Goal: Task Accomplishment & Management: Manage account settings

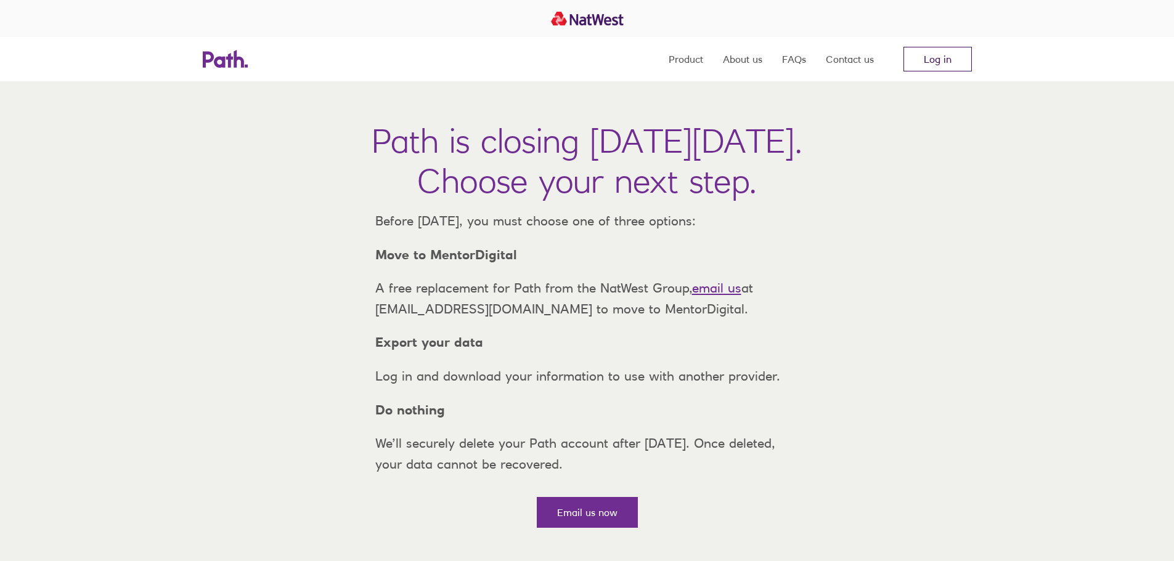
click at [917, 59] on link "Log in" at bounding box center [937, 59] width 68 height 25
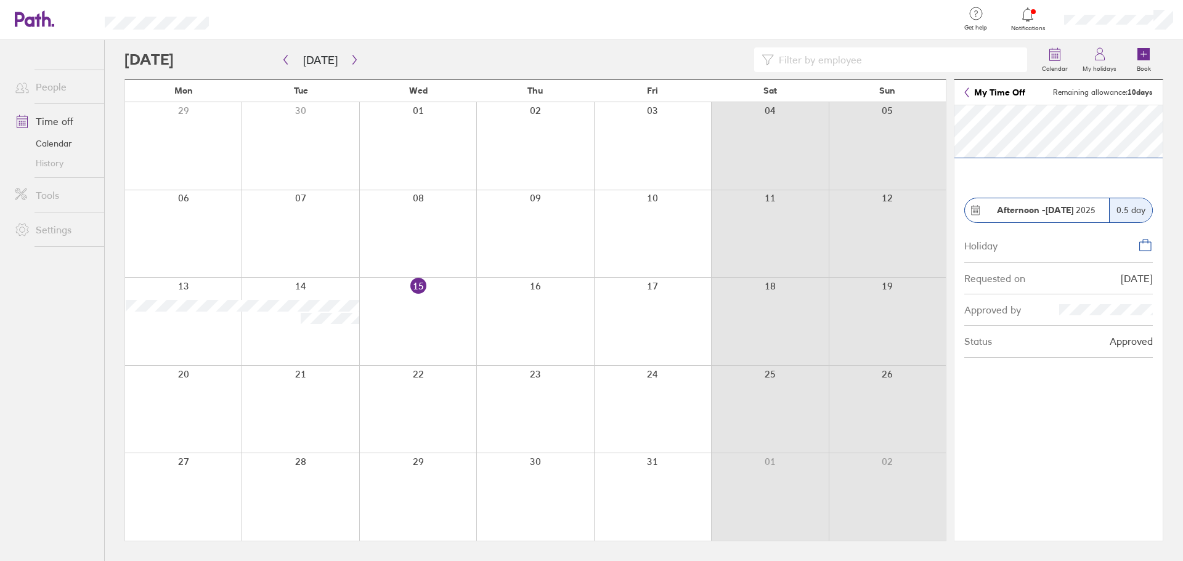
click at [448, 320] on div at bounding box center [417, 322] width 117 height 88
click at [964, 92] on header "My Time Off Remaining allowance: 10 days" at bounding box center [1059, 92] width 208 height 25
click at [966, 88] on icon at bounding box center [966, 93] width 5 height 10
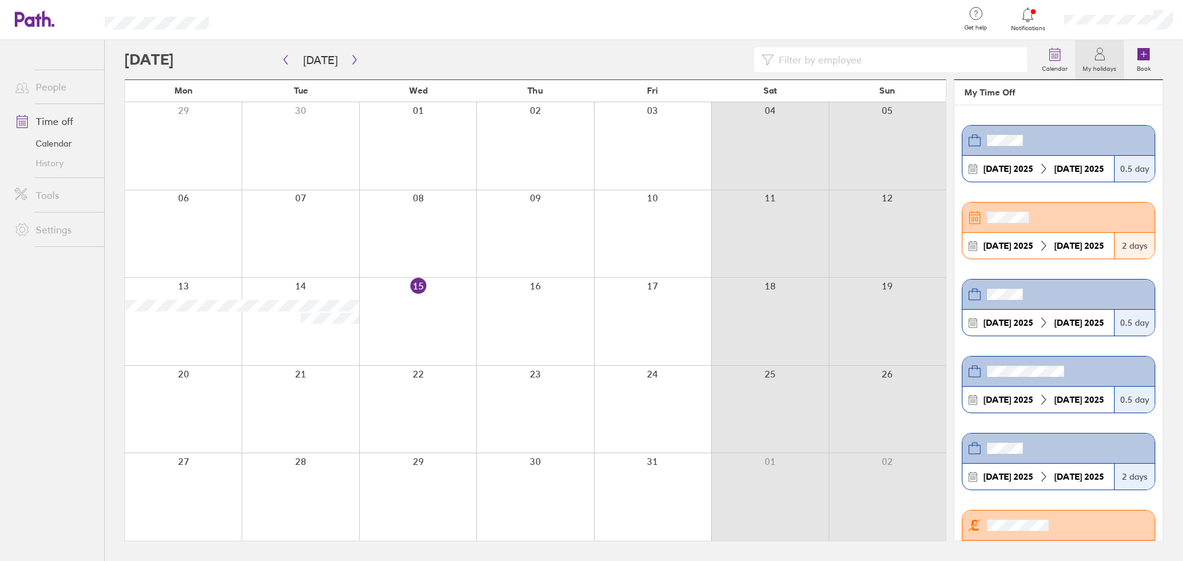
click at [1062, 224] on header at bounding box center [1059, 218] width 192 height 30
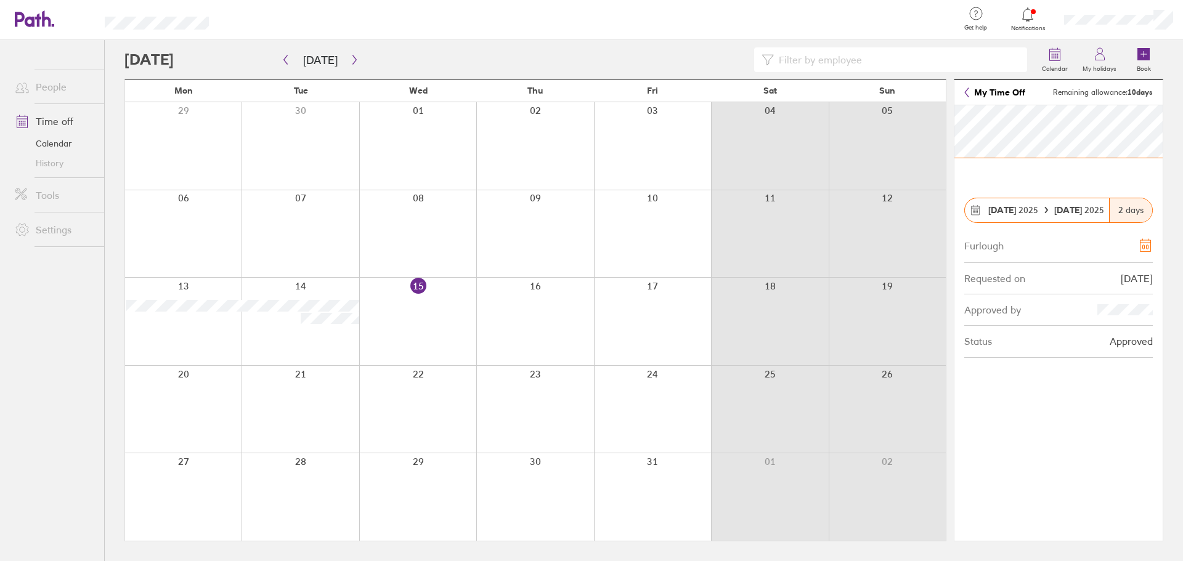
click at [1152, 248] on icon at bounding box center [1145, 245] width 15 height 15
click at [176, 419] on div at bounding box center [183, 410] width 116 height 88
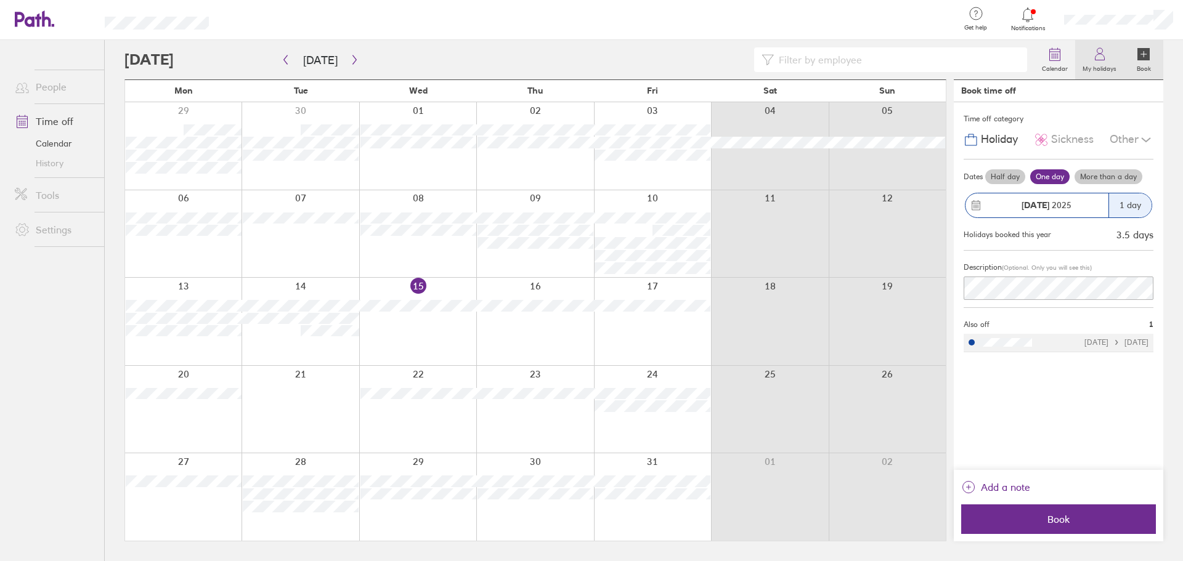
click at [1104, 59] on icon at bounding box center [1100, 54] width 15 height 15
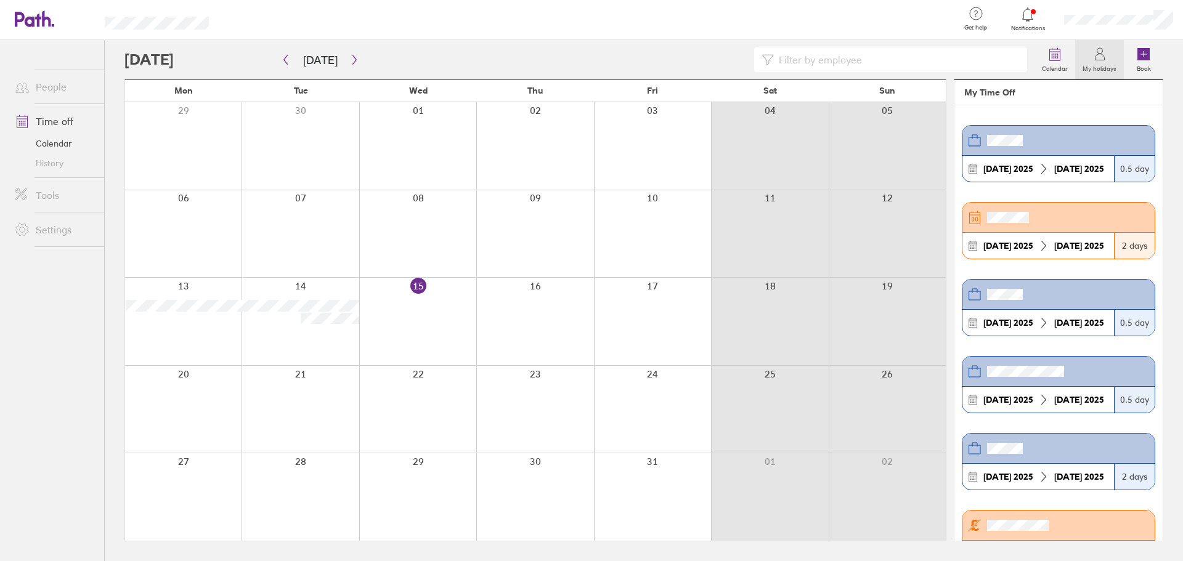
click at [35, 120] on span at bounding box center [20, 121] width 31 height 15
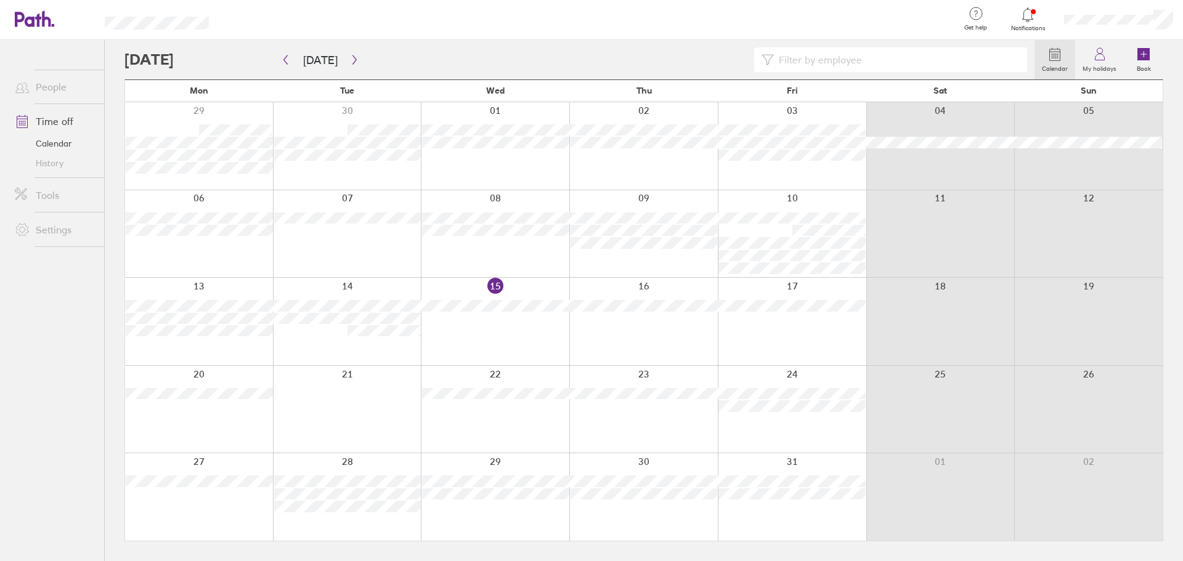
click at [1122, 14] on div at bounding box center [1118, 19] width 129 height 39
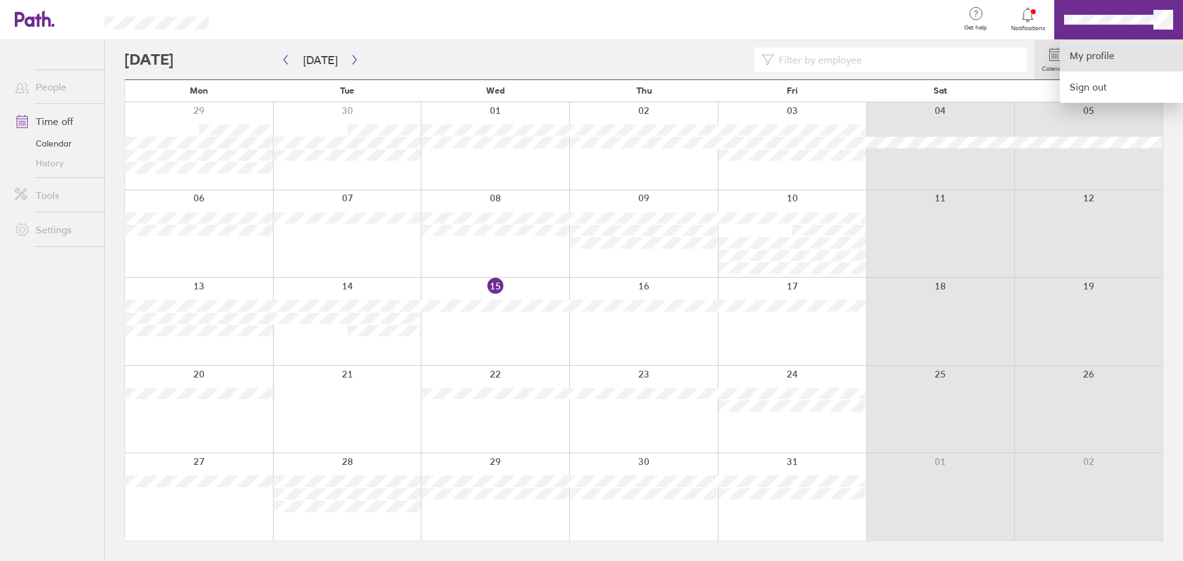
click at [1128, 50] on link "My profile" at bounding box center [1121, 55] width 123 height 31
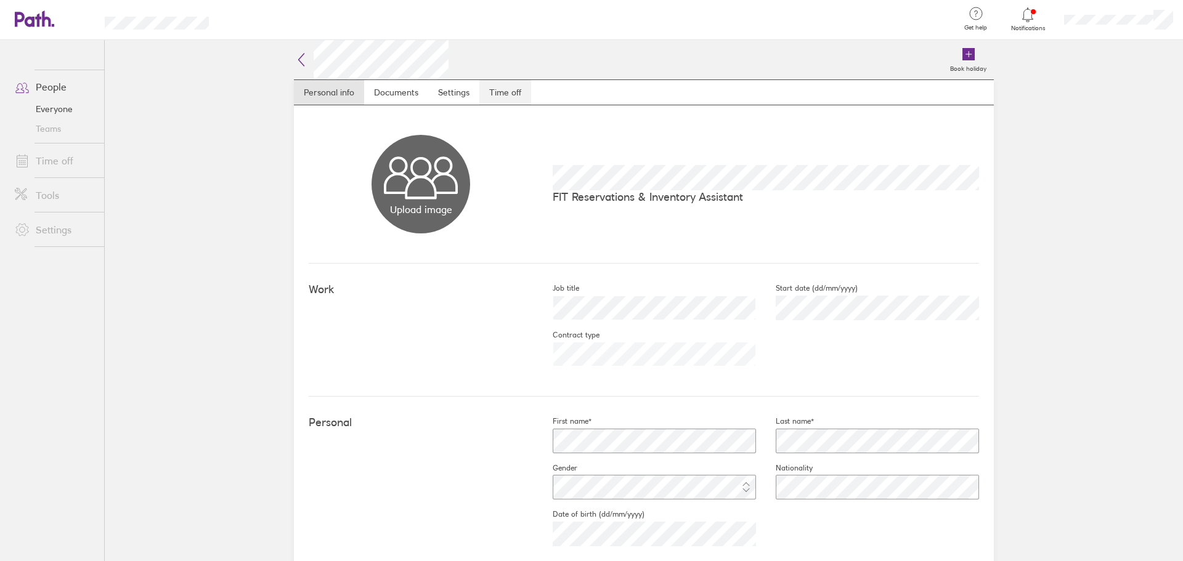
click at [511, 95] on link "Time off" at bounding box center [505, 92] width 52 height 25
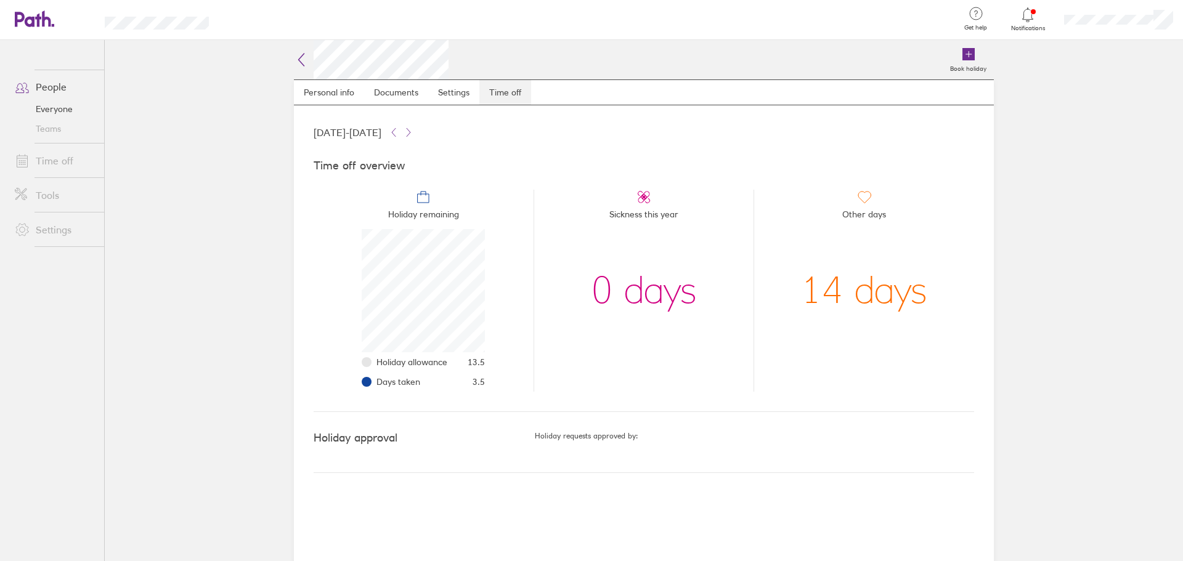
scroll to position [123, 123]
click at [57, 86] on link "People" at bounding box center [54, 87] width 99 height 25
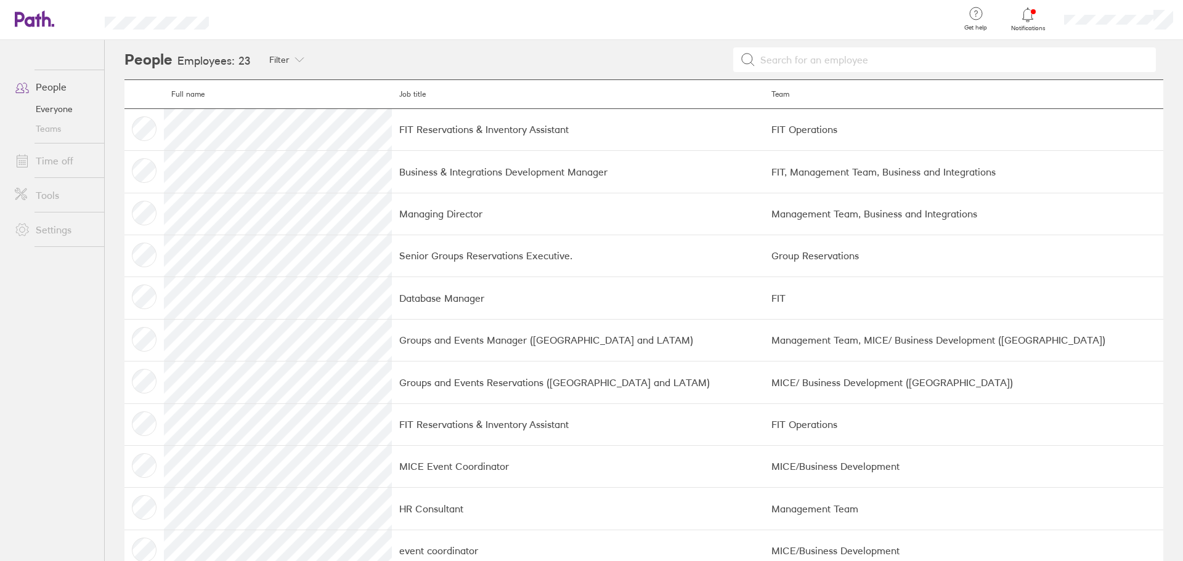
click at [67, 155] on link "Time off" at bounding box center [54, 161] width 99 height 25
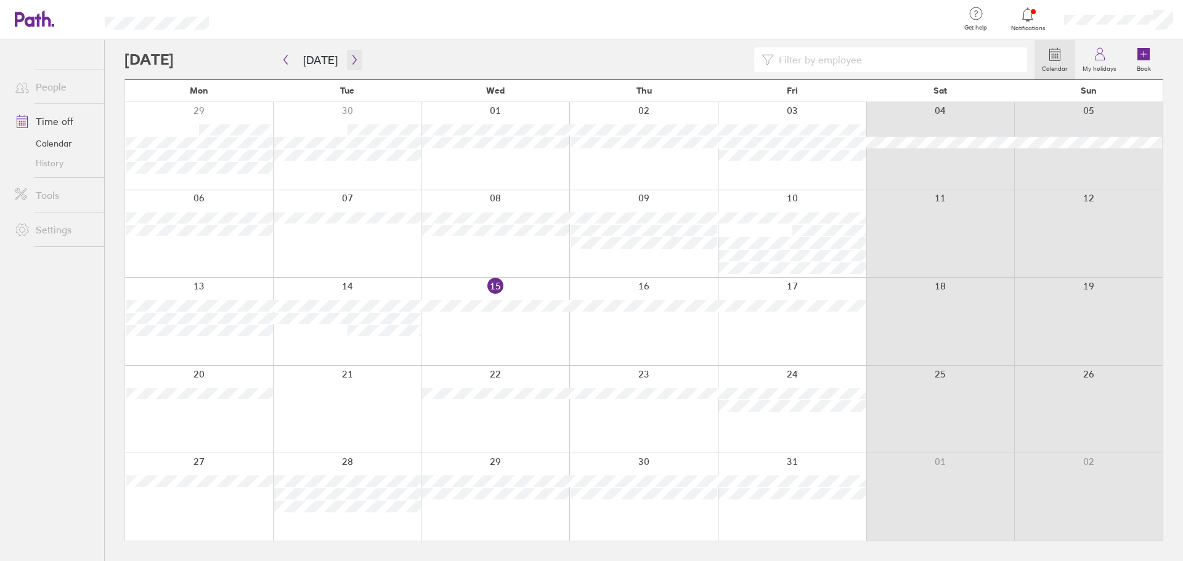
click at [354, 58] on icon "button" at bounding box center [354, 60] width 9 height 10
click at [287, 60] on icon "button" at bounding box center [285, 60] width 9 height 10
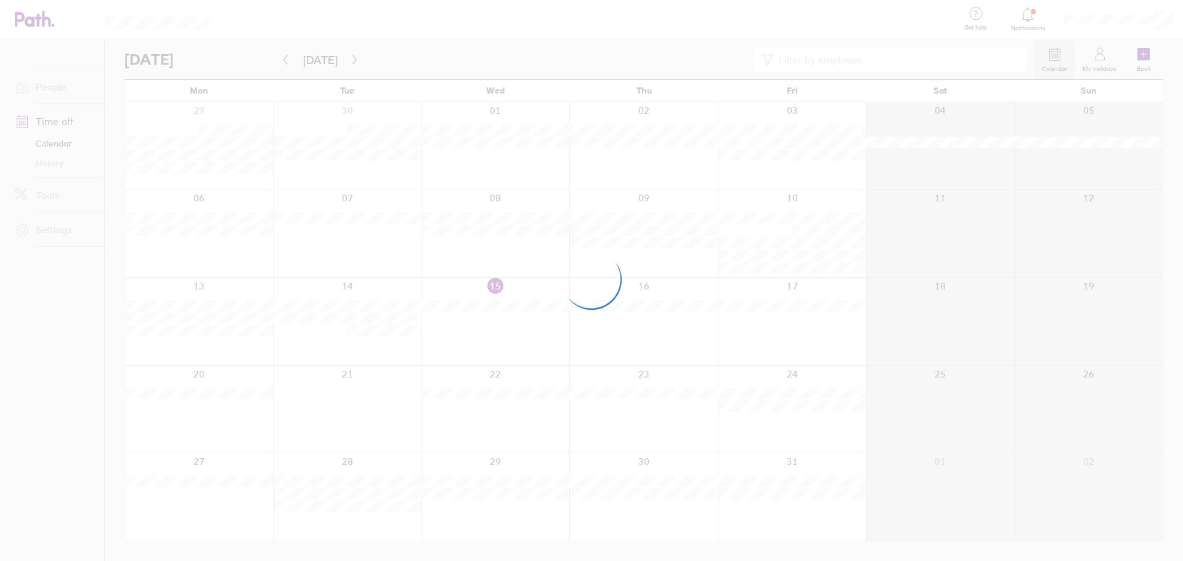
click at [221, 433] on div at bounding box center [591, 280] width 1183 height 561
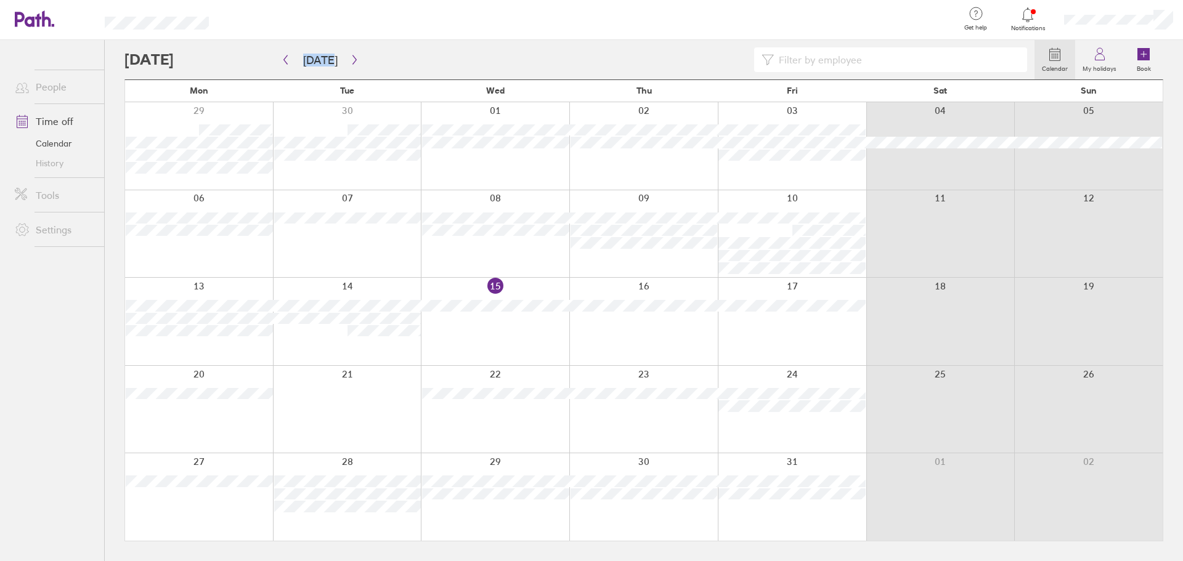
click at [221, 433] on div at bounding box center [199, 410] width 148 height 88
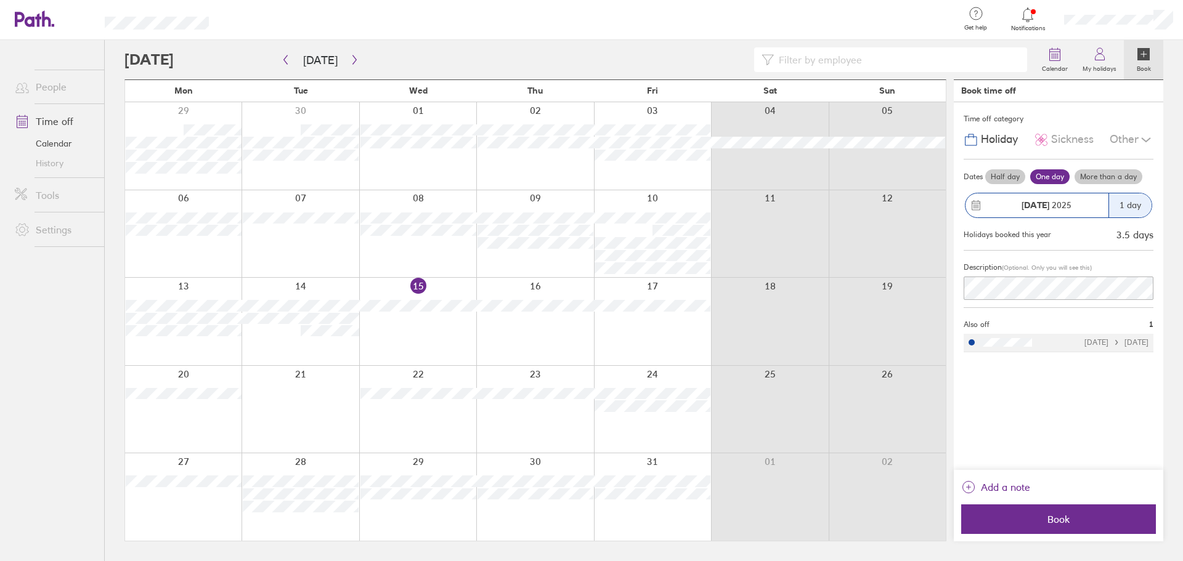
click at [1105, 180] on label "More than a day" at bounding box center [1109, 176] width 68 height 15
click at [0, 0] on input "More than a day" at bounding box center [0, 0] width 0 height 0
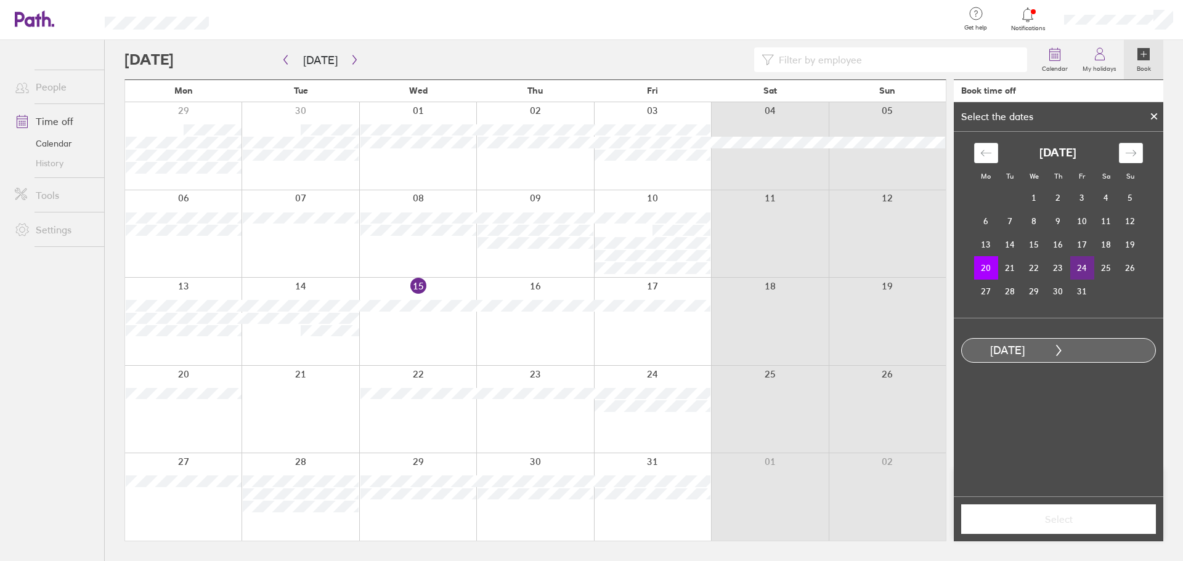
click at [1083, 267] on td "24" at bounding box center [1082, 267] width 24 height 23
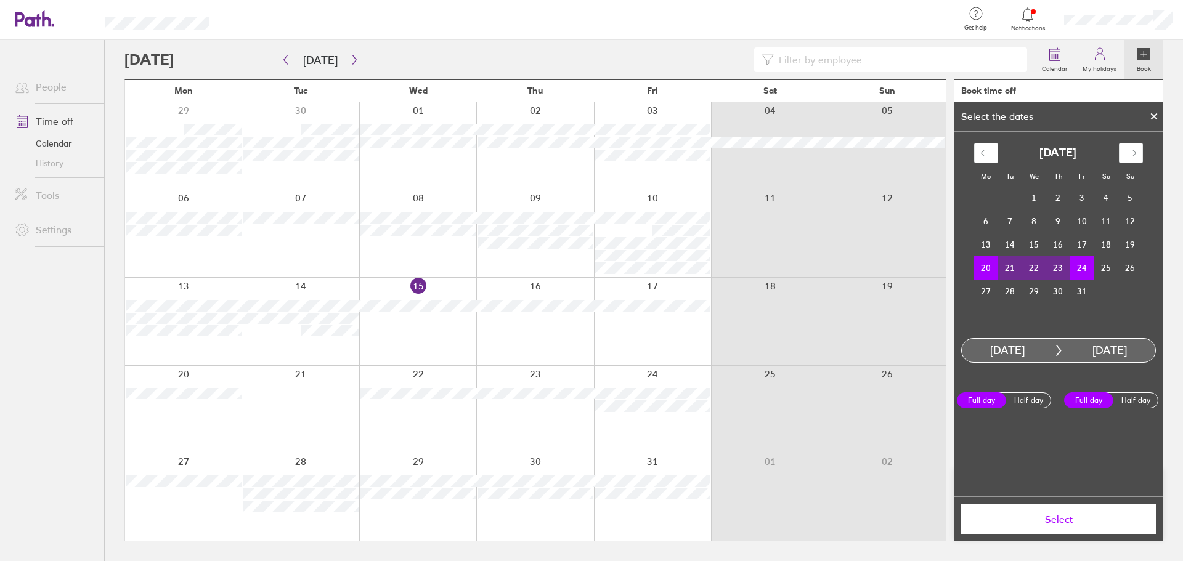
click at [1065, 514] on span "Select" at bounding box center [1058, 519] width 177 height 11
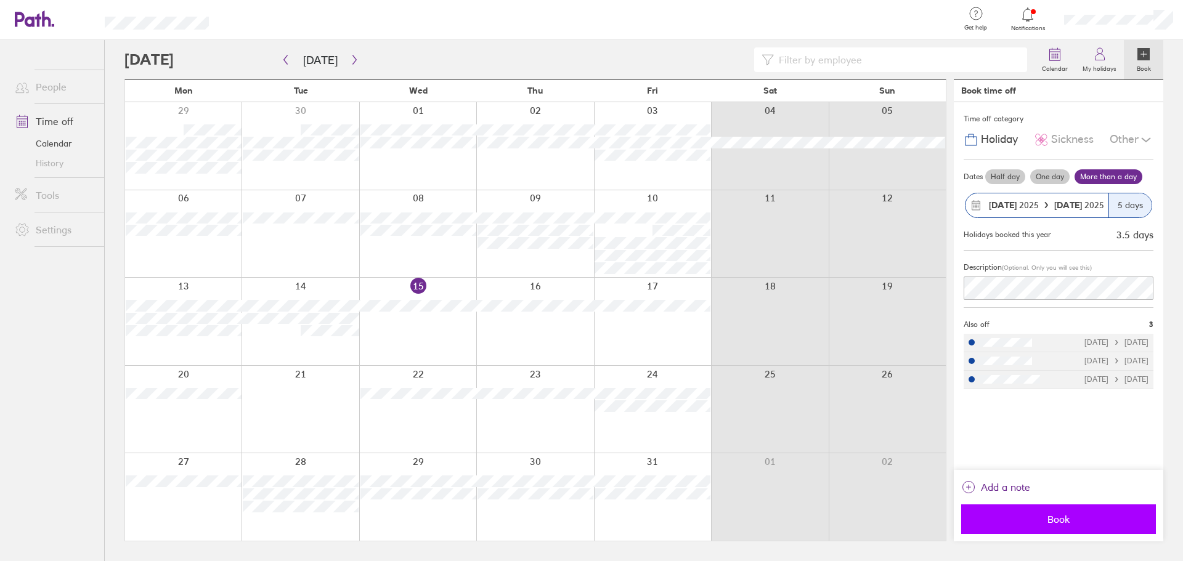
click at [1094, 521] on span "Book" at bounding box center [1058, 519] width 177 height 11
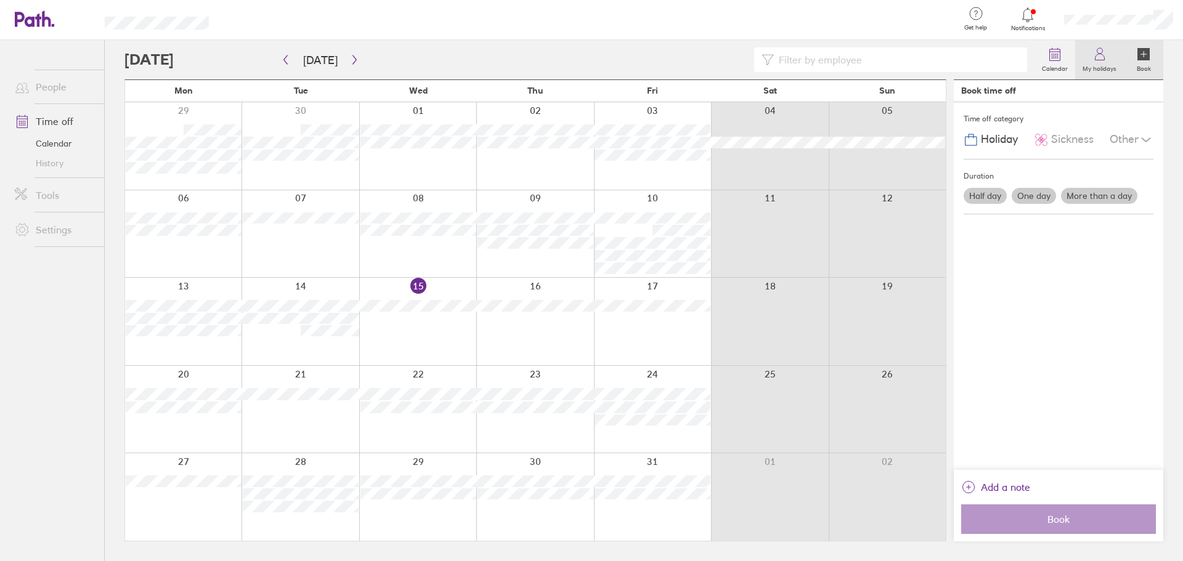
click at [1110, 64] on label "My holidays" at bounding box center [1099, 67] width 49 height 11
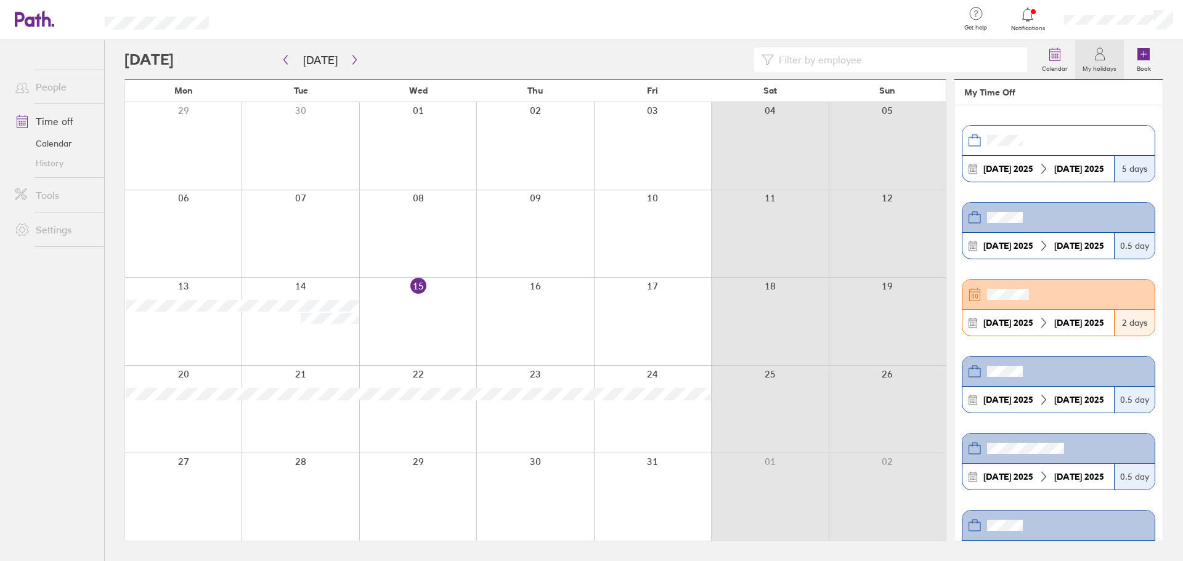
click at [60, 118] on link "Time off" at bounding box center [54, 121] width 99 height 25
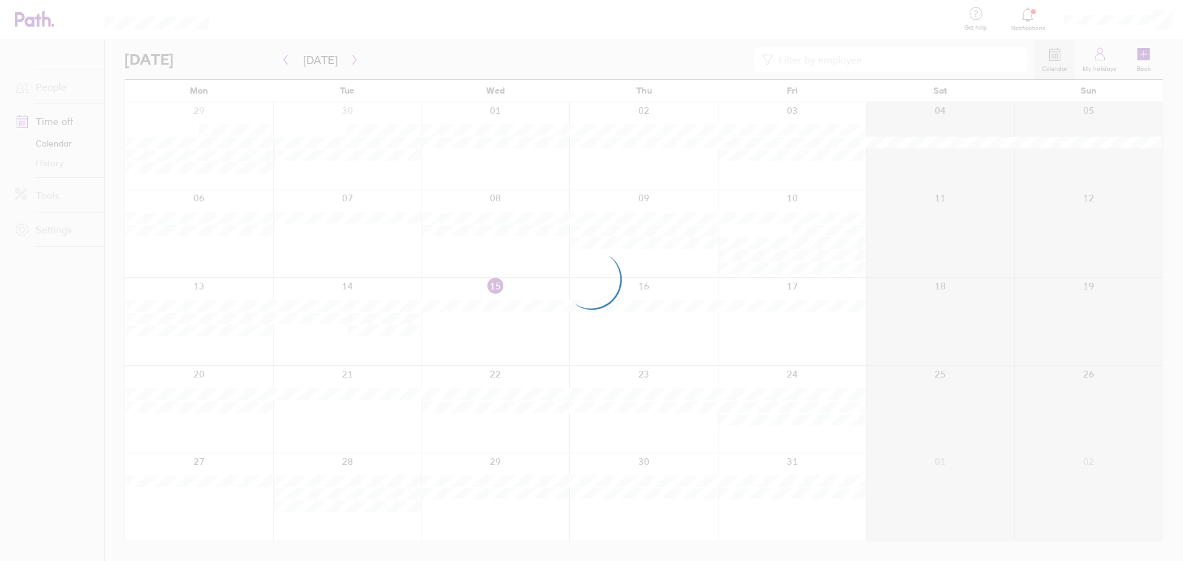
click at [1107, 63] on div at bounding box center [591, 280] width 1183 height 561
click at [1105, 61] on div at bounding box center [591, 280] width 1183 height 561
click at [1104, 60] on div at bounding box center [591, 280] width 1183 height 561
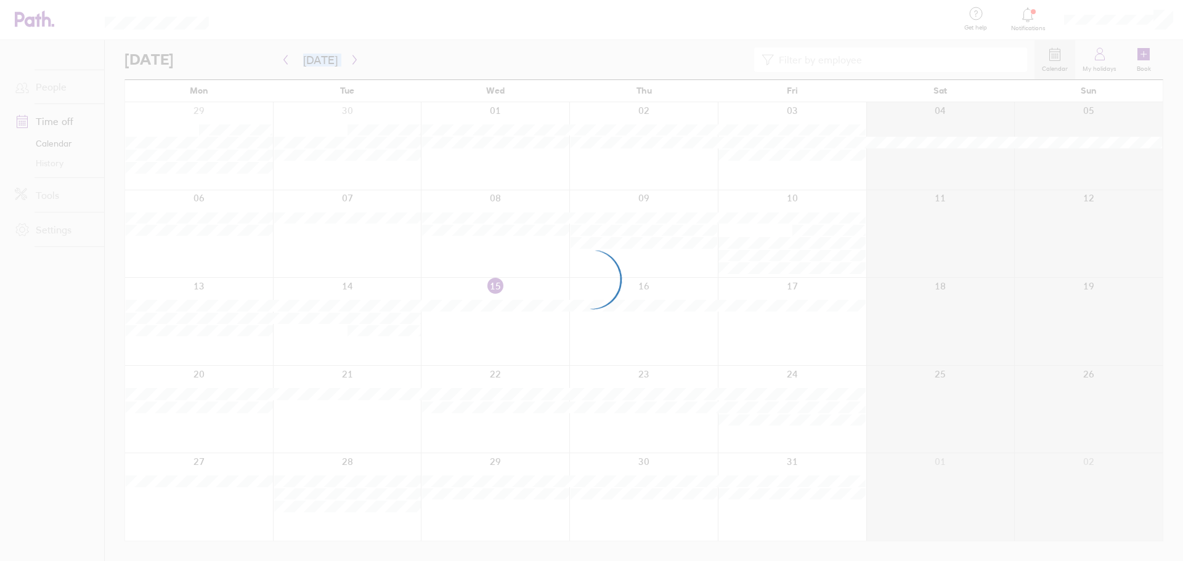
click at [1104, 60] on div at bounding box center [591, 280] width 1183 height 561
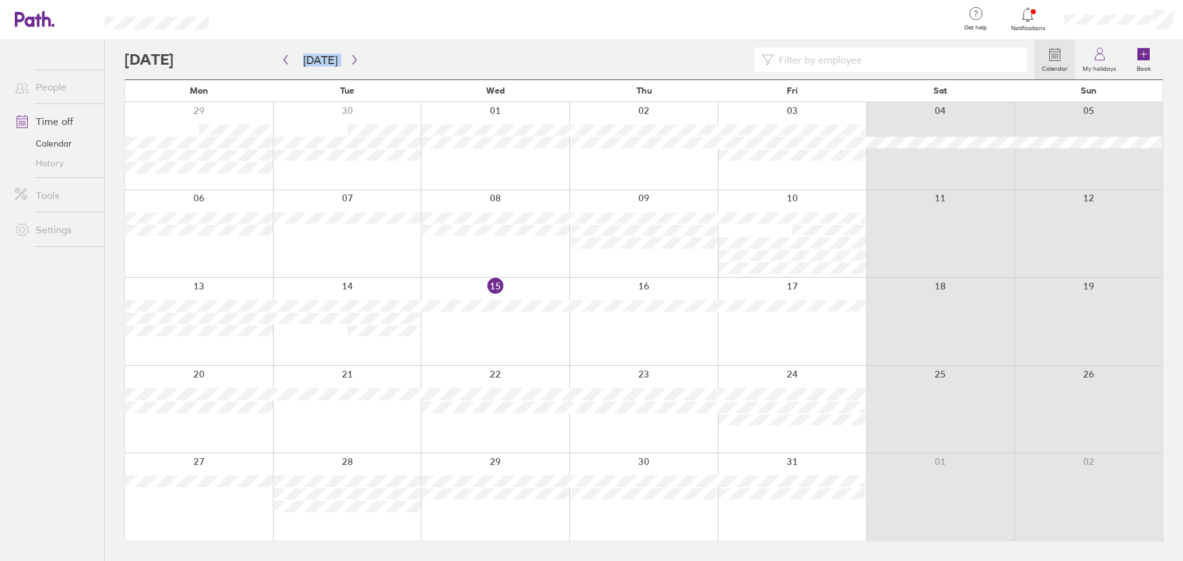
click at [1104, 60] on icon at bounding box center [1099, 57] width 9 height 6
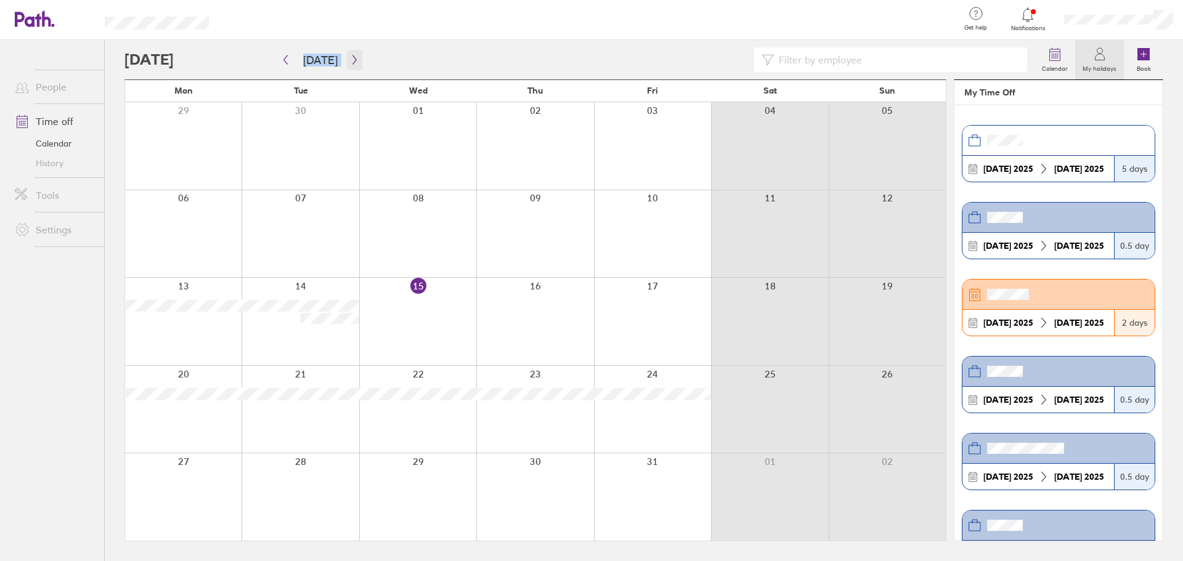
click at [351, 60] on icon "button" at bounding box center [354, 60] width 9 height 10
click at [1116, 62] on label "My holidays" at bounding box center [1099, 67] width 49 height 11
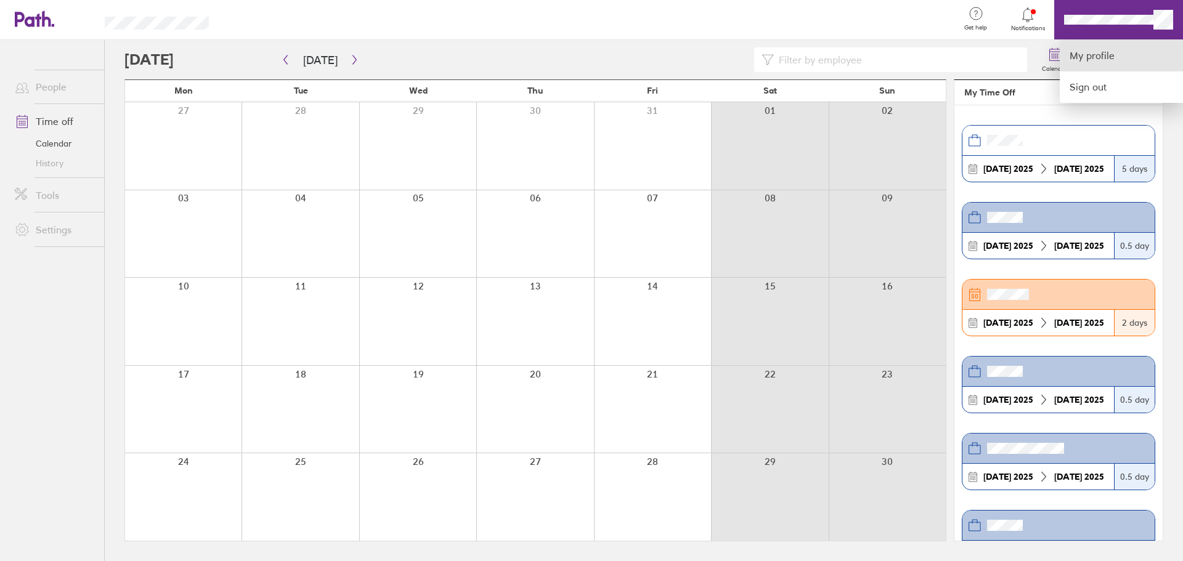
click at [1097, 55] on link "My profile" at bounding box center [1121, 55] width 123 height 31
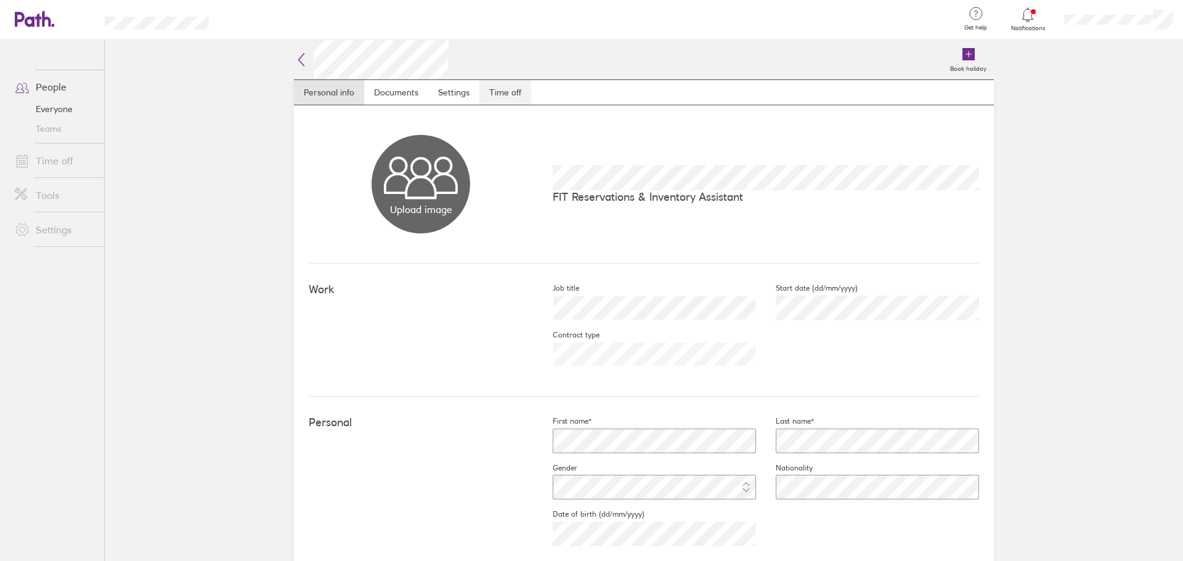
click at [494, 91] on link "Time off" at bounding box center [505, 92] width 52 height 25
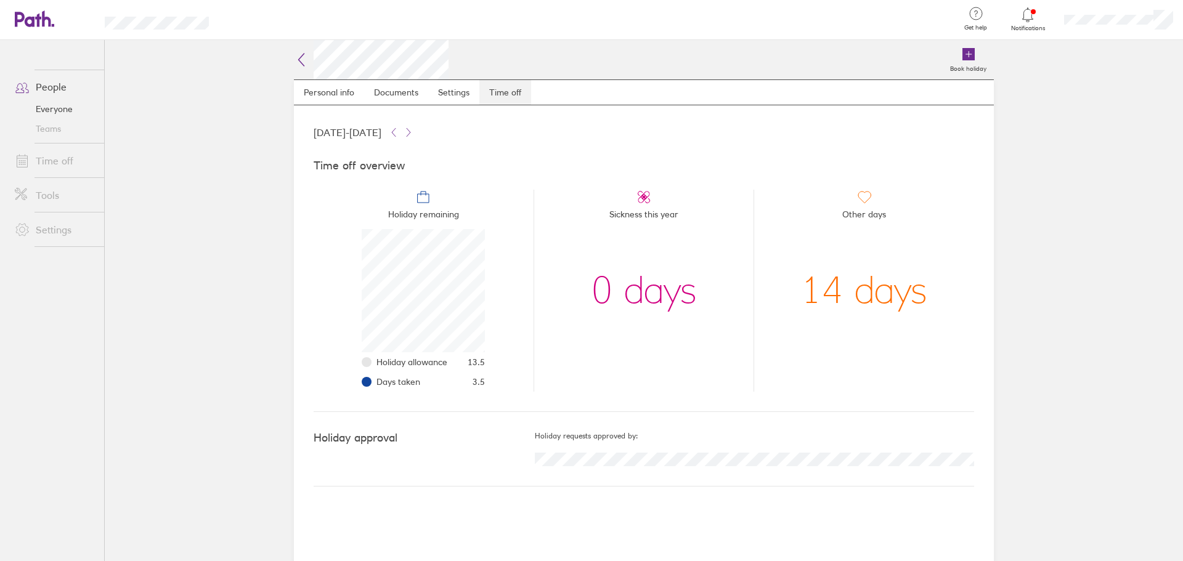
scroll to position [123, 123]
click at [49, 91] on link "People" at bounding box center [54, 87] width 99 height 25
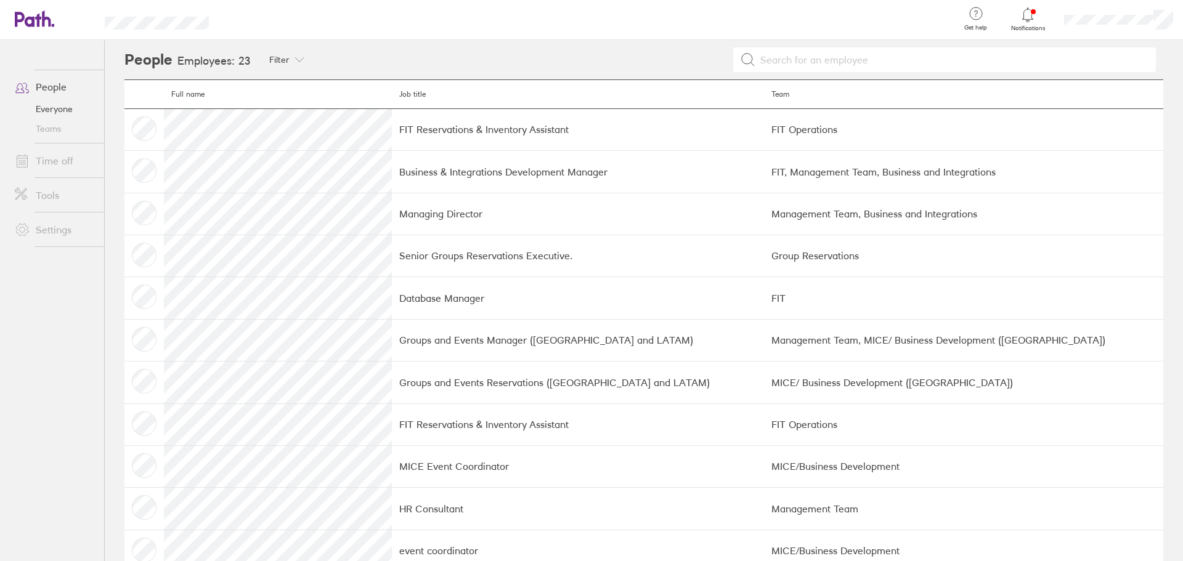
click at [67, 88] on link "People" at bounding box center [54, 87] width 99 height 25
click at [57, 103] on link "Everyone" at bounding box center [54, 109] width 99 height 20
click at [62, 162] on link "Time off" at bounding box center [54, 161] width 99 height 25
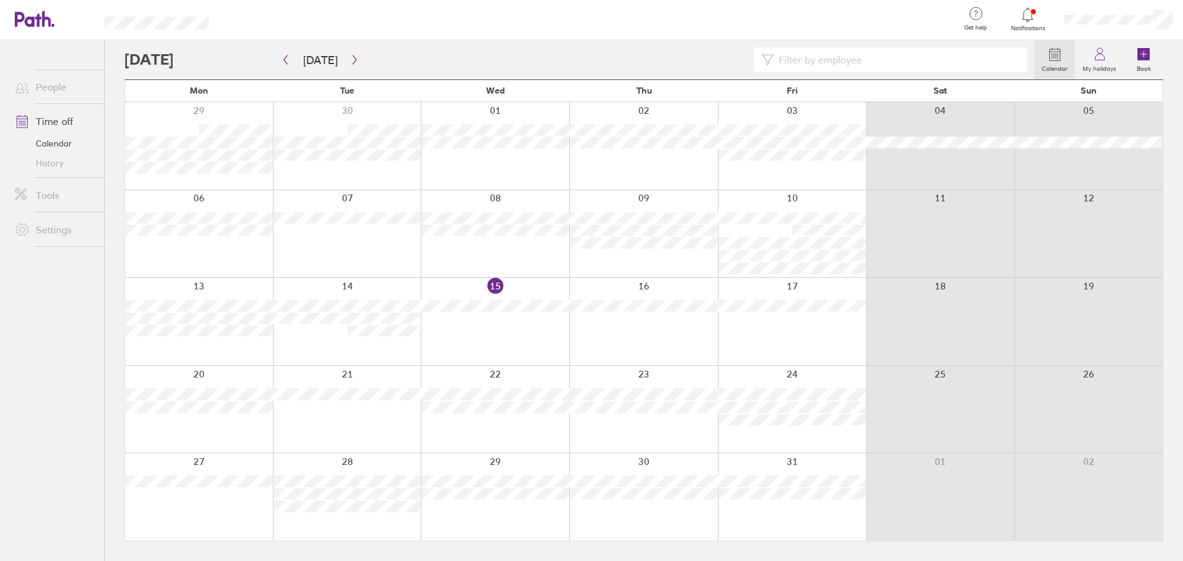
click at [54, 226] on link "Settings" at bounding box center [54, 230] width 99 height 25
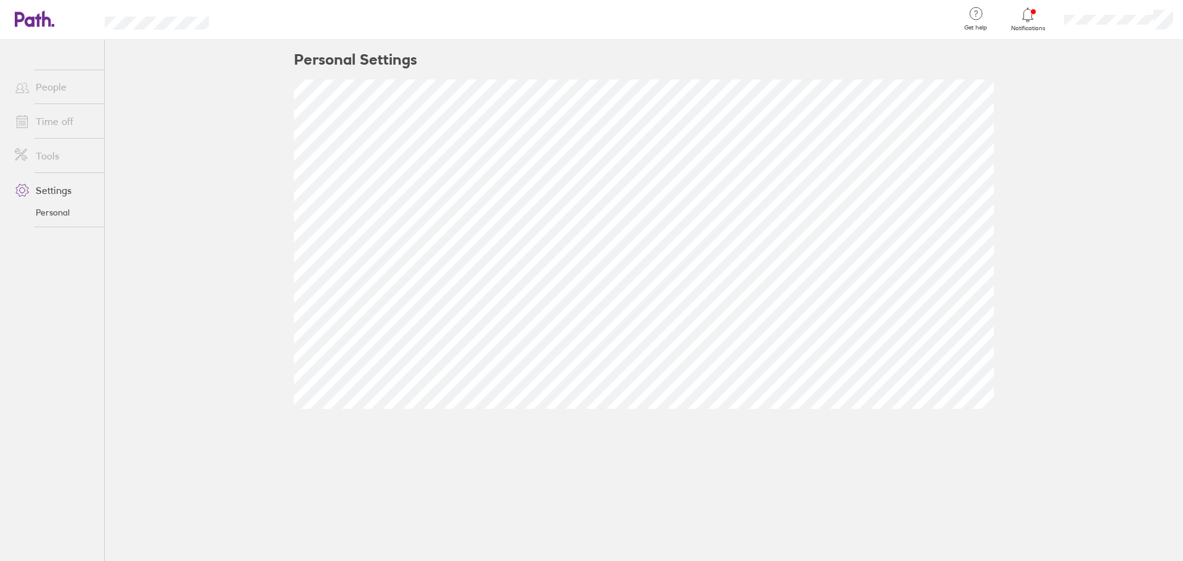
click at [55, 116] on link "Time off" at bounding box center [54, 121] width 99 height 25
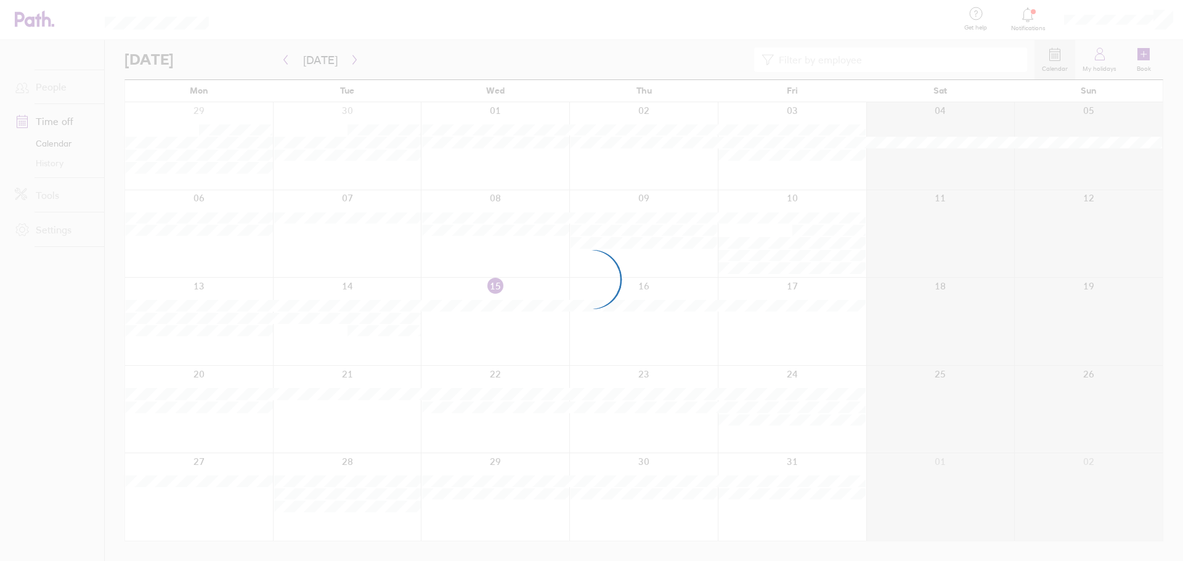
click at [1104, 22] on div at bounding box center [591, 280] width 1183 height 561
click at [1107, 14] on div at bounding box center [591, 280] width 1183 height 561
click at [1107, 18] on div at bounding box center [591, 280] width 1183 height 561
click at [1105, 19] on div at bounding box center [591, 280] width 1183 height 561
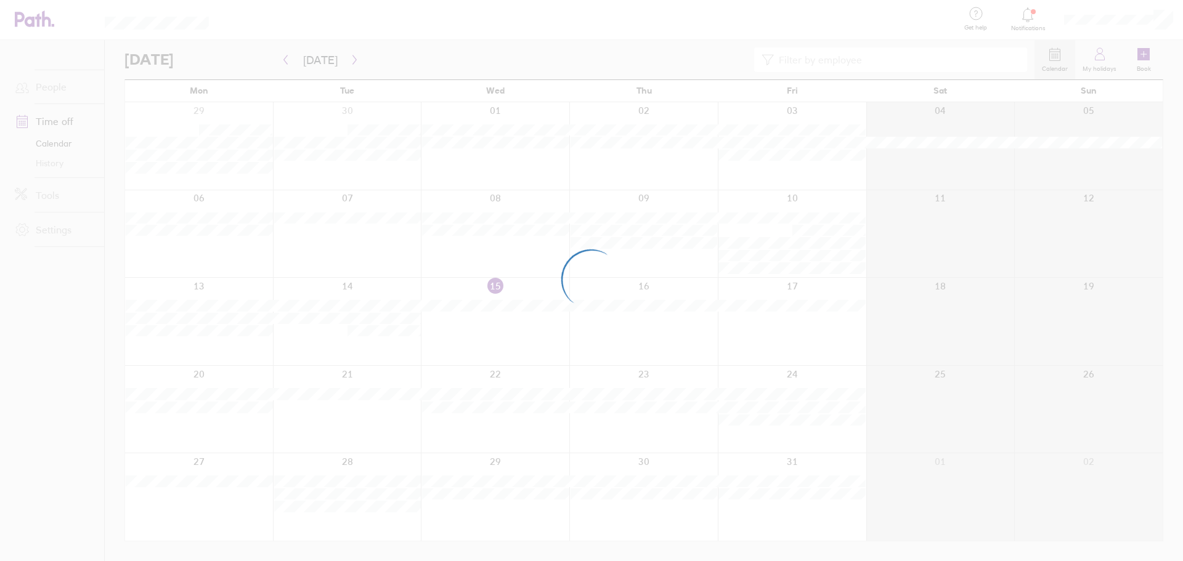
click at [1099, 20] on div at bounding box center [591, 280] width 1183 height 561
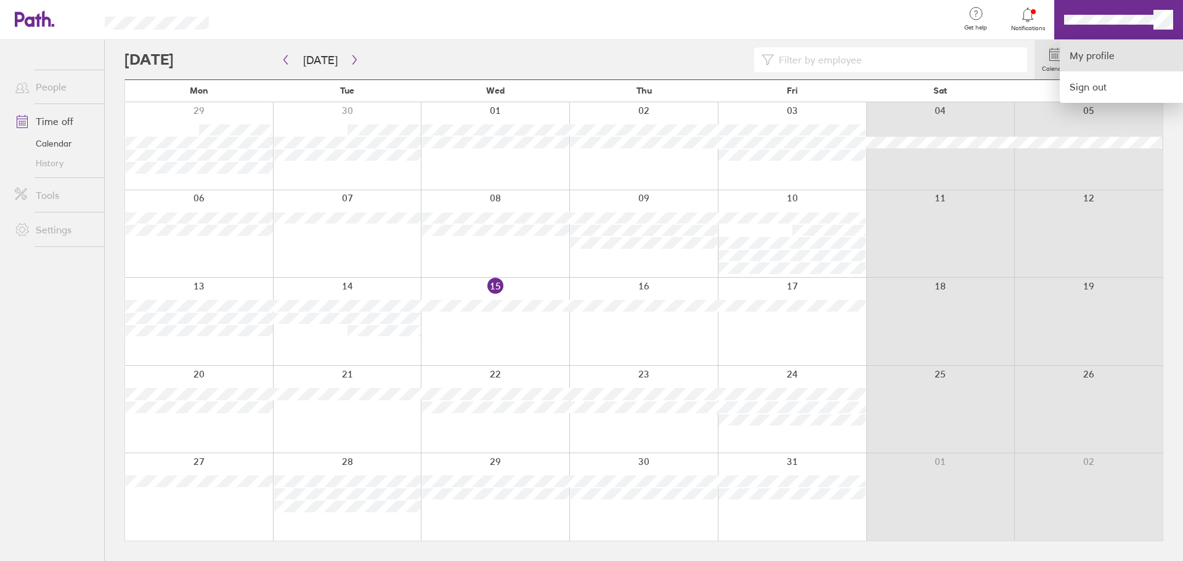
click at [1105, 49] on link "My profile" at bounding box center [1121, 55] width 123 height 31
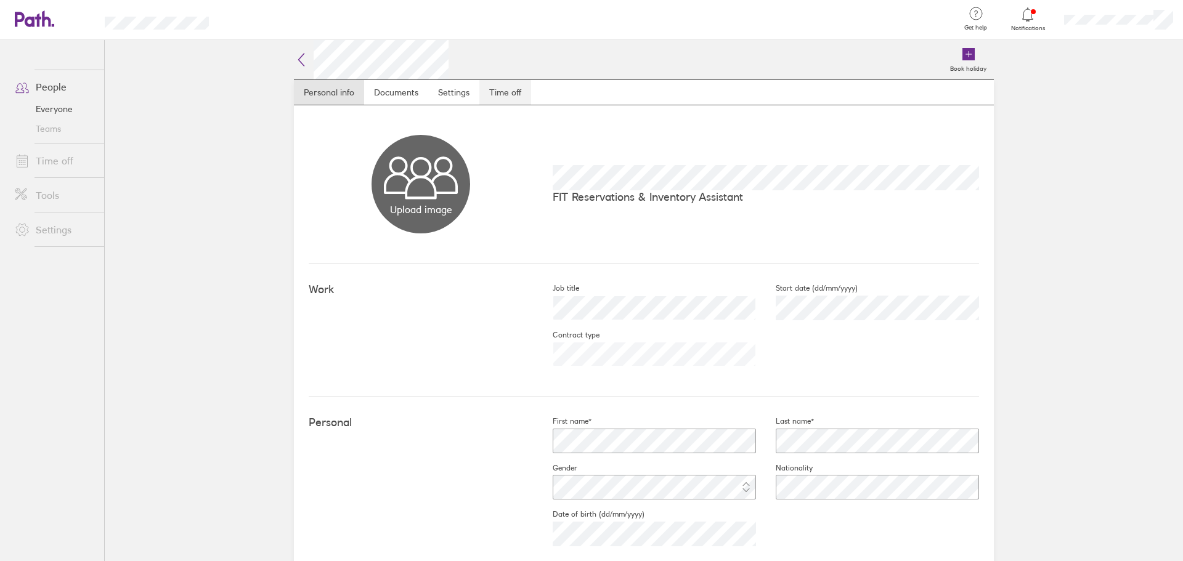
click at [498, 96] on link "Time off" at bounding box center [505, 92] width 52 height 25
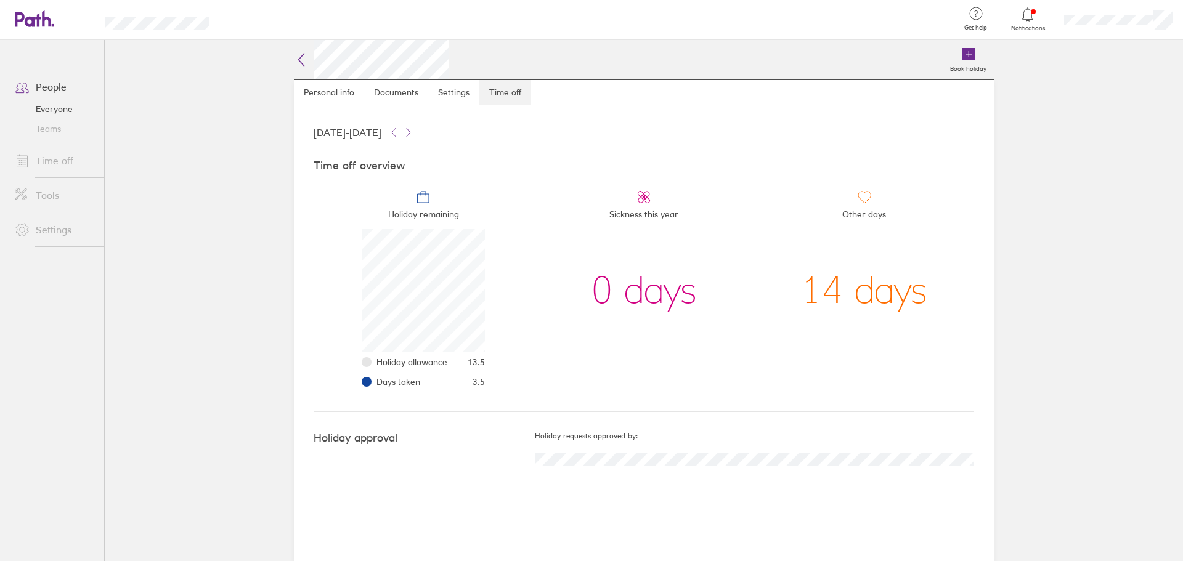
scroll to position [123, 123]
click at [455, 92] on link "Settings" at bounding box center [453, 92] width 51 height 25
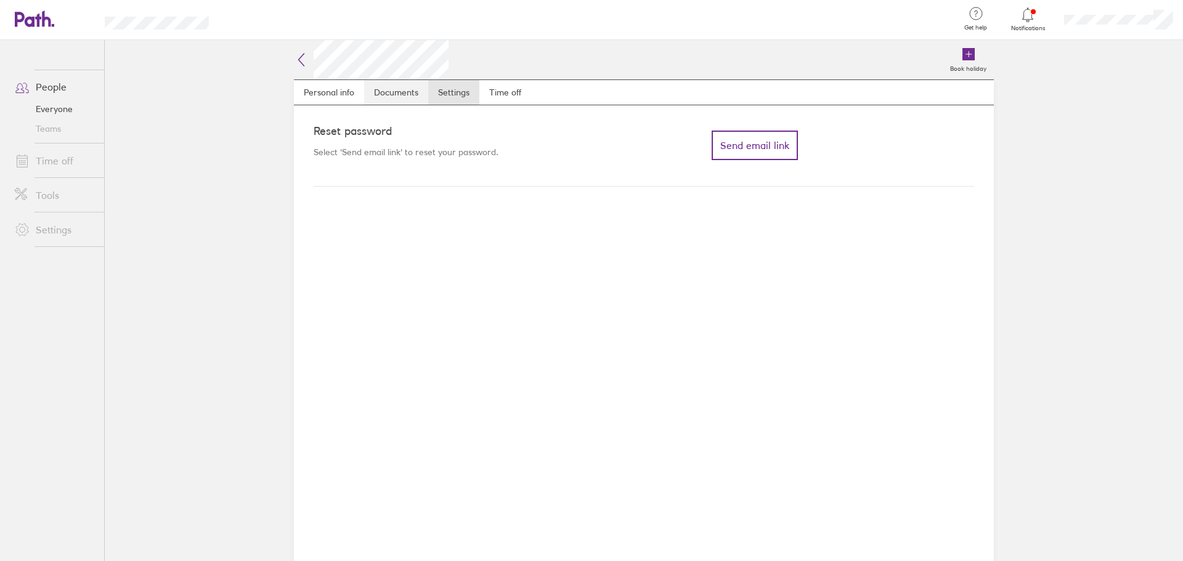
click at [386, 102] on link "Documents" at bounding box center [396, 92] width 64 height 25
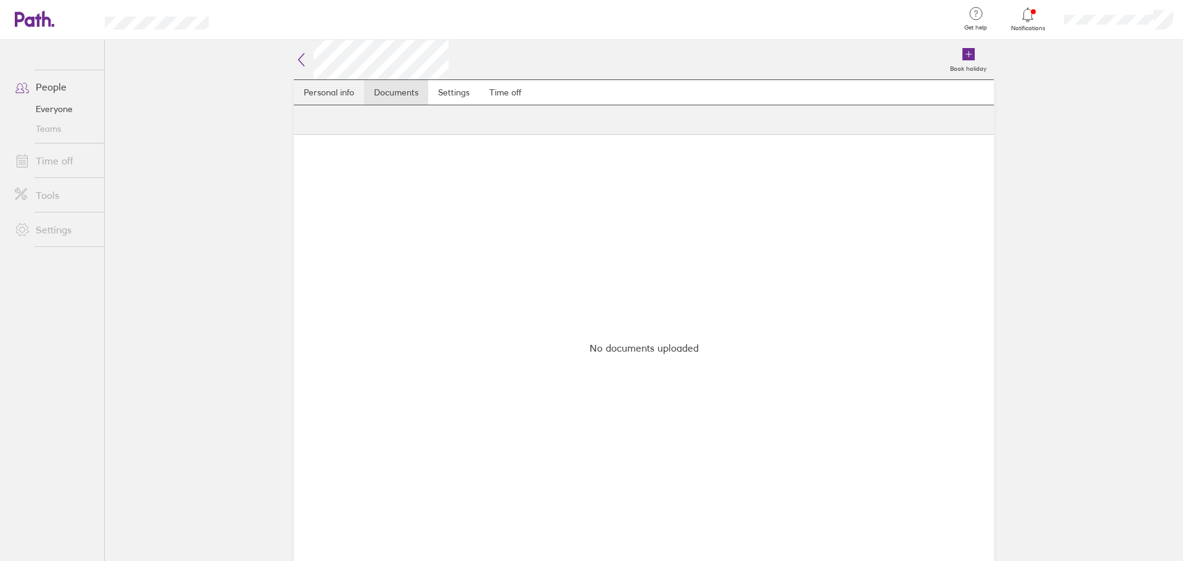
click at [340, 97] on link "Personal info" at bounding box center [329, 92] width 70 height 25
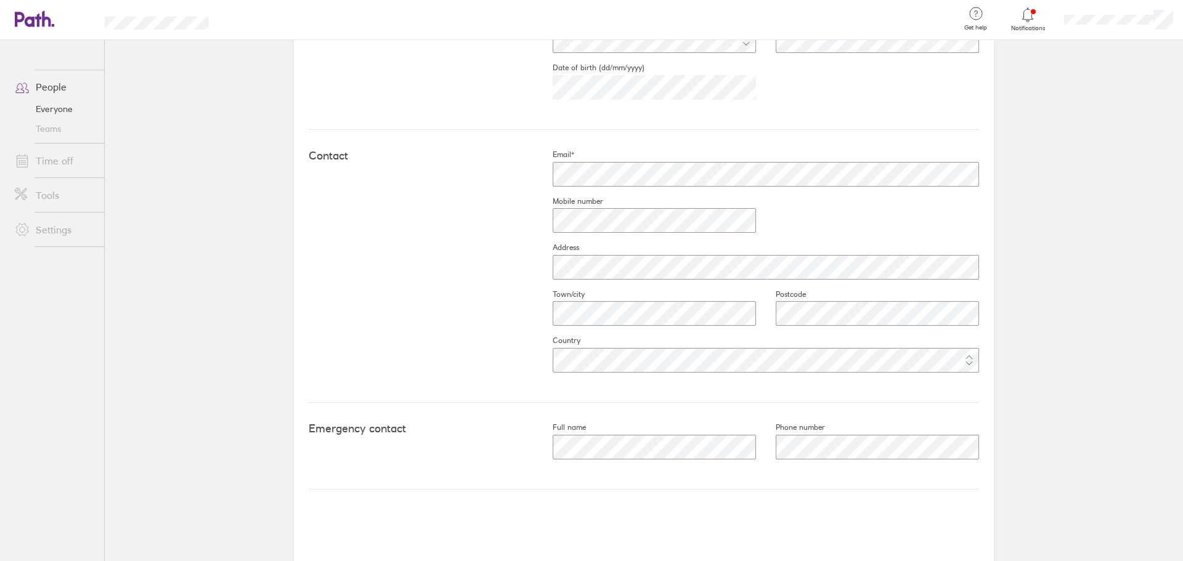
scroll to position [449, 0]
